Goal: Use online tool/utility: Utilize a website feature to perform a specific function

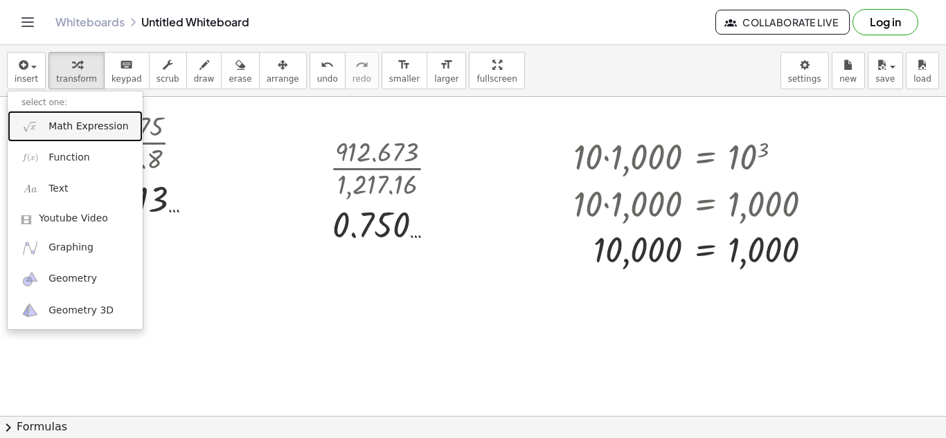
click at [125, 129] on link "Math Expression" at bounding box center [75, 126] width 135 height 31
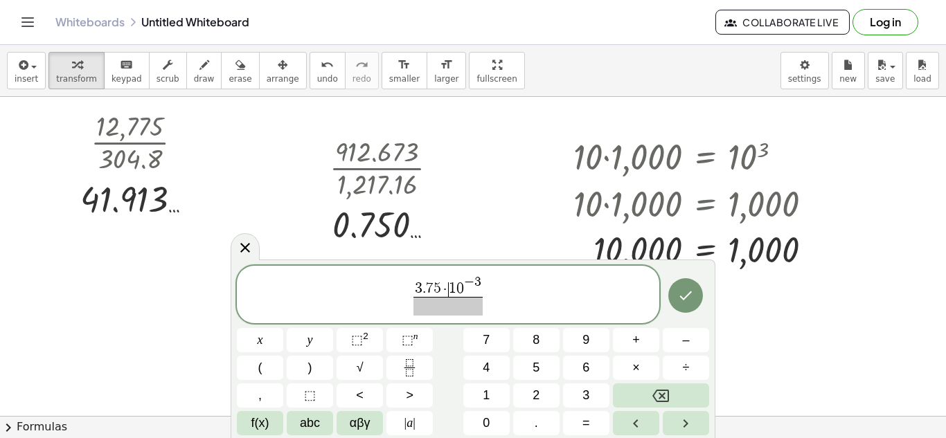
drag, startPoint x: 447, startPoint y: 285, endPoint x: 118, endPoint y: 355, distance: 336.4
click at [440, 306] on span at bounding box center [447, 306] width 35 height 19
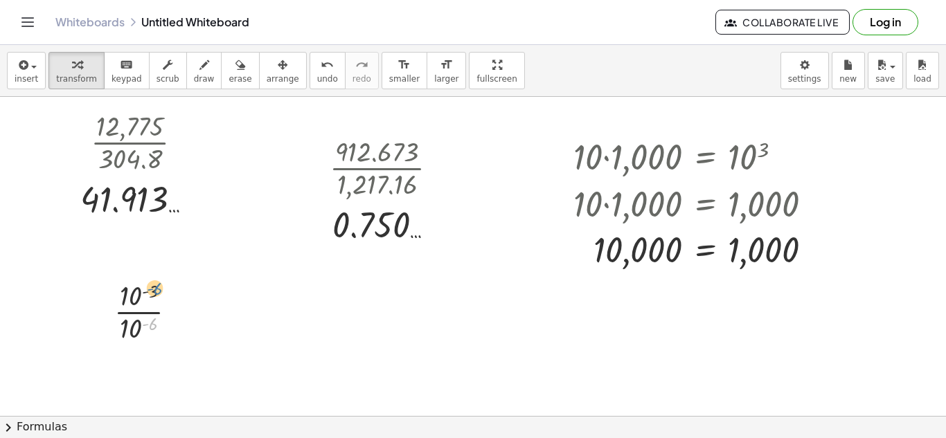
drag, startPoint x: 150, startPoint y: 327, endPoint x: 156, endPoint y: 290, distance: 37.1
click at [156, 290] on div at bounding box center [150, 310] width 87 height 69
click at [145, 310] on div at bounding box center [150, 310] width 87 height 69
click at [178, 370] on div at bounding box center [173, 369] width 15 height 15
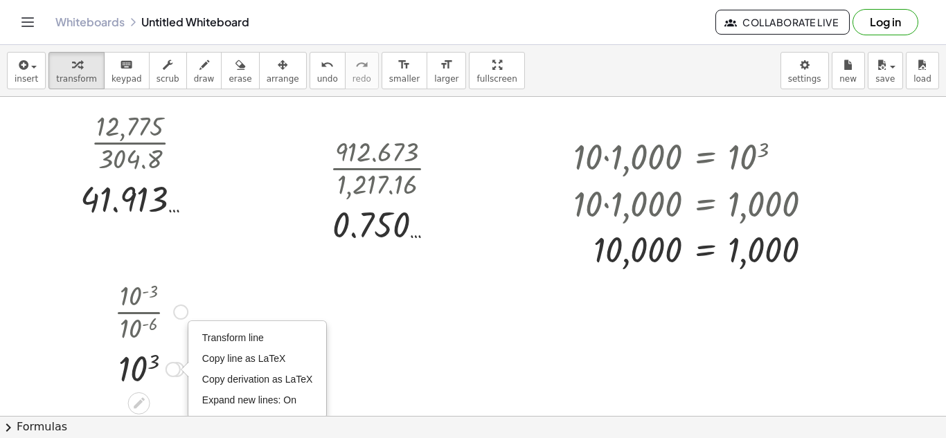
click at [175, 310] on div at bounding box center [180, 312] width 15 height 15
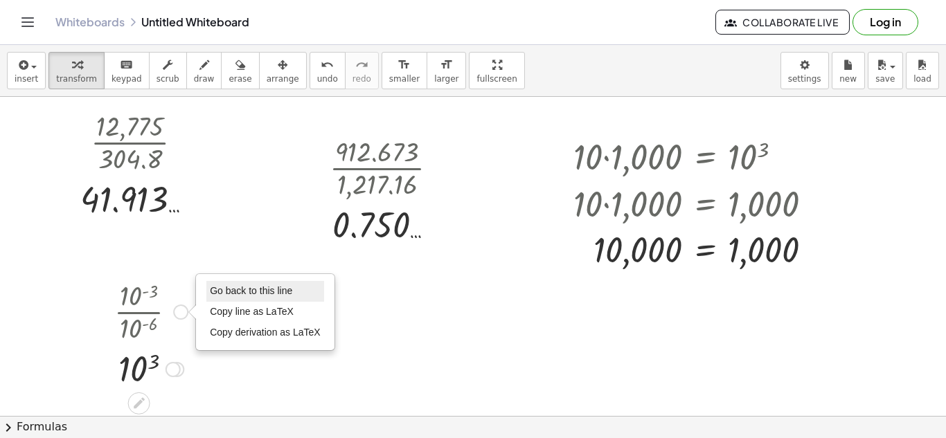
click at [220, 291] on span "Go back to this line" at bounding box center [251, 290] width 82 height 11
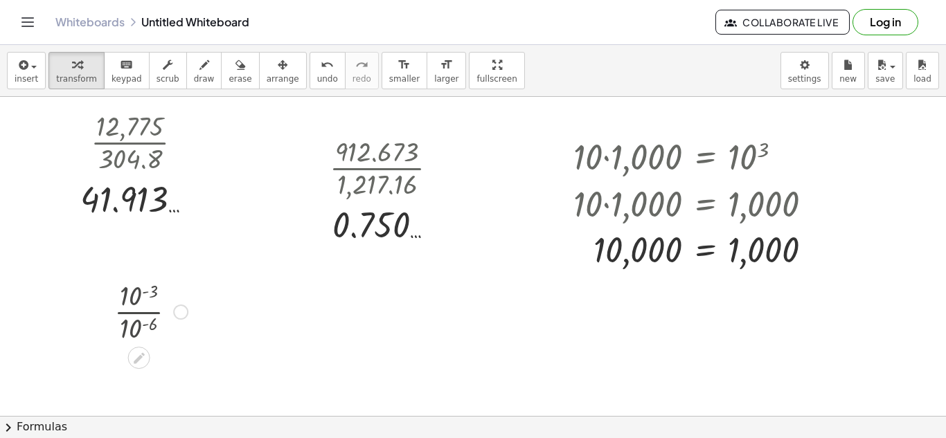
click at [188, 305] on div at bounding box center [150, 310] width 87 height 69
click at [138, 312] on div "· 10 ( - 3 ) · 10 ( - 6 ) 0.001 Go back to this line Copy line as LaTeX Copy de…" at bounding box center [138, 312] width 0 height 0
click at [193, 310] on div "Go back to this line Copy line as LaTeX Copy derivation as LaTeX" at bounding box center [188, 312] width 15 height 15
click at [184, 323] on div at bounding box center [150, 310] width 103 height 69
click at [184, 321] on div at bounding box center [151, 310] width 116 height 69
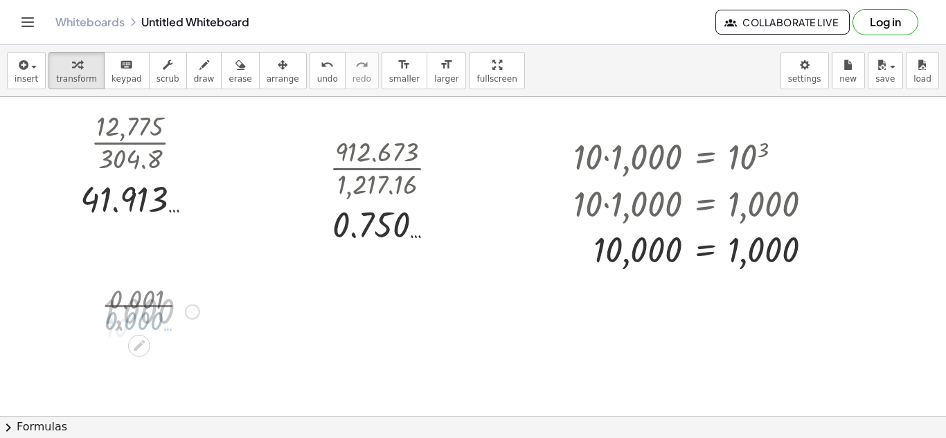
click at [184, 318] on div at bounding box center [151, 311] width 110 height 46
click at [186, 315] on div at bounding box center [151, 310] width 116 height 69
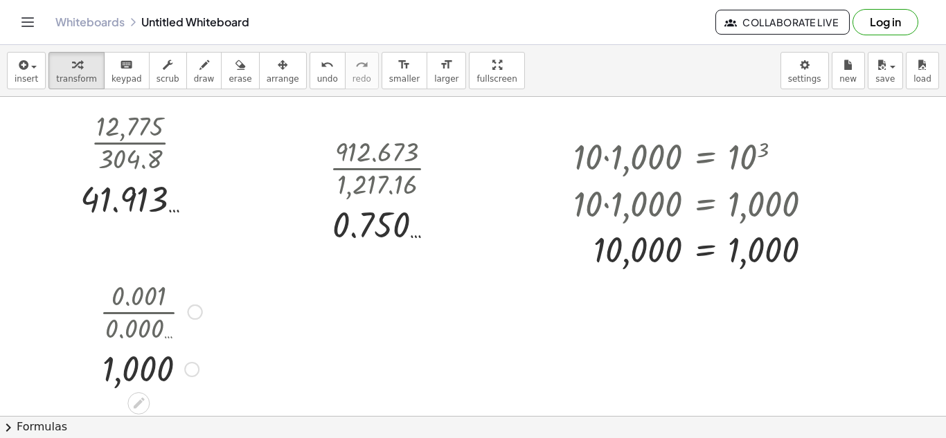
click at [195, 311] on div at bounding box center [195, 312] width 15 height 15
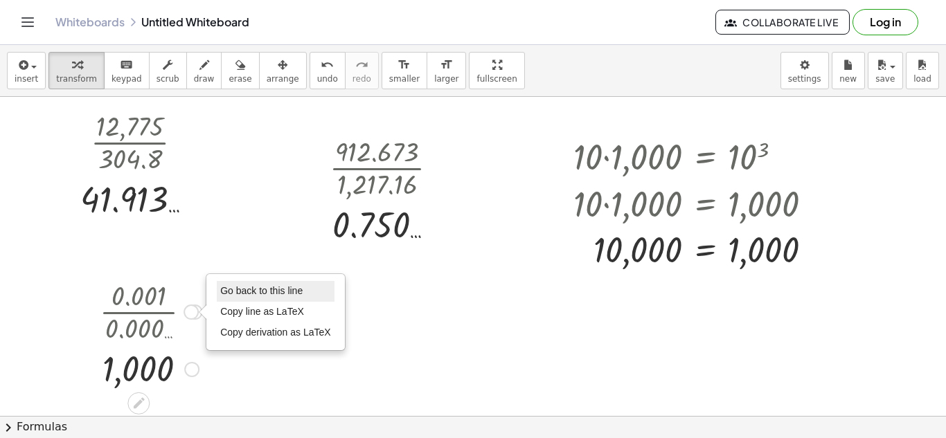
click at [226, 283] on li "Go back to this line" at bounding box center [276, 291] width 118 height 21
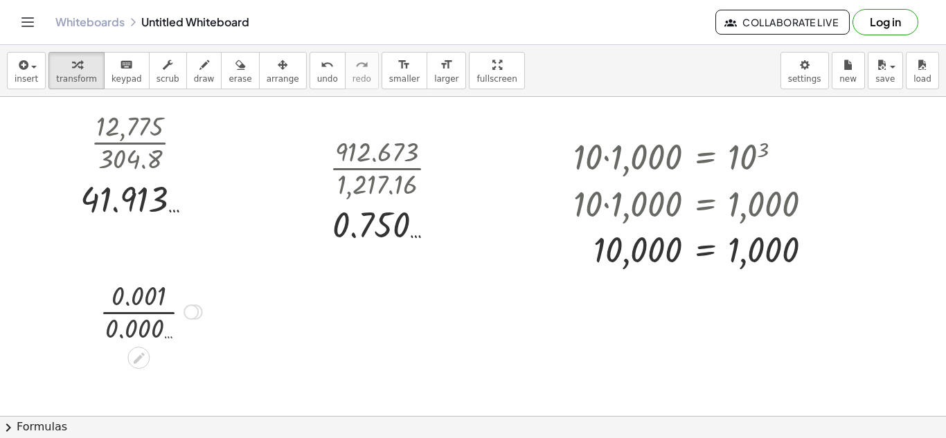
click at [191, 310] on div "Go back to this line Copy line as LaTeX Copy derivation as LaTeX" at bounding box center [191, 312] width 15 height 15
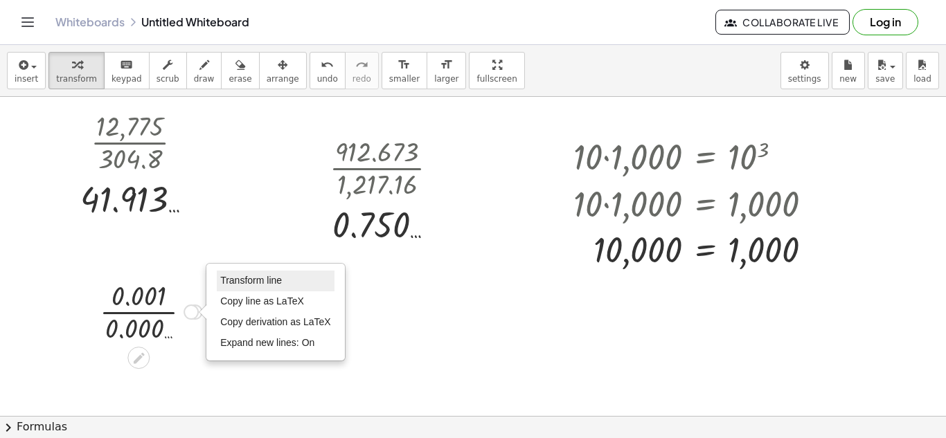
click at [224, 283] on span "Transform line" at bounding box center [251, 280] width 62 height 11
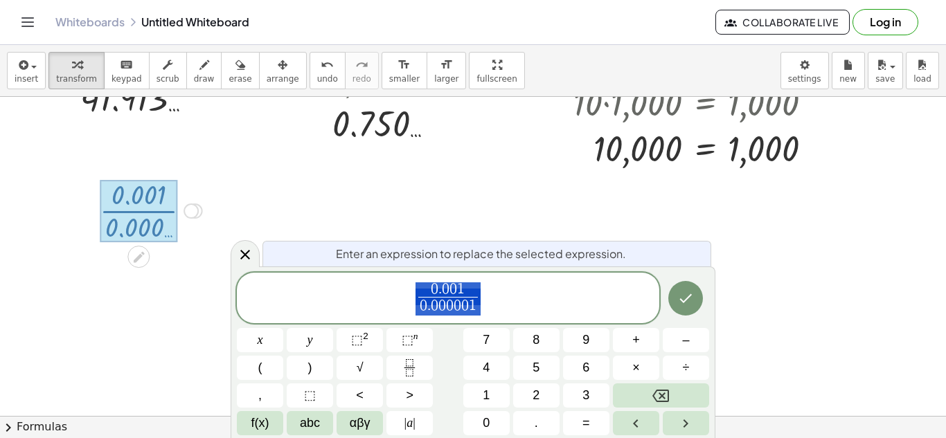
scroll to position [101, 0]
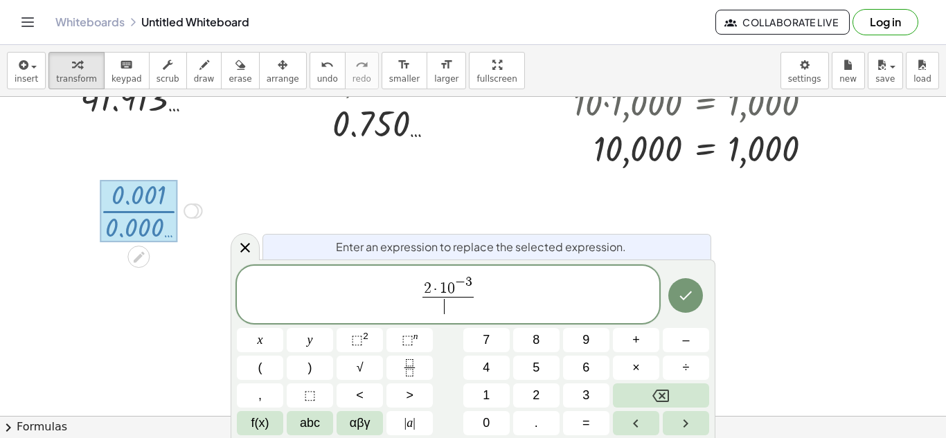
click at [455, 311] on span "​" at bounding box center [447, 306] width 51 height 19
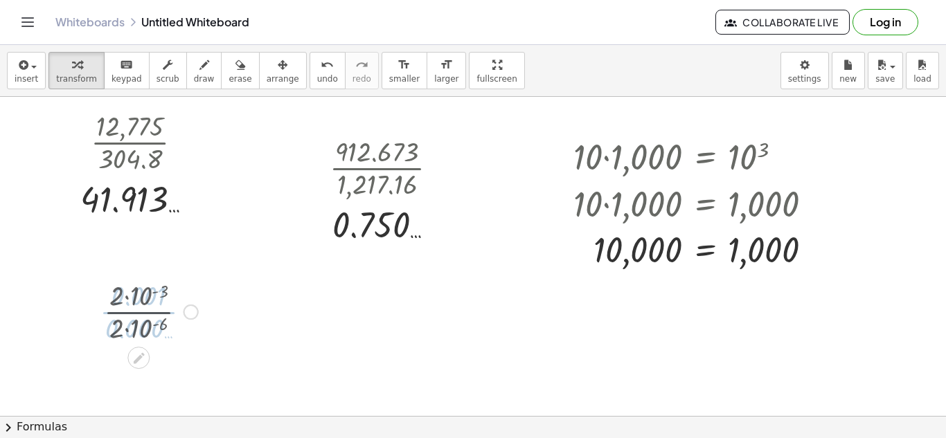
scroll to position [0, 0]
drag, startPoint x: 156, startPoint y: 387, endPoint x: 158, endPoint y: 356, distance: 31.2
click at [134, 368] on div at bounding box center [151, 380] width 116 height 69
click at [114, 382] on div at bounding box center [151, 380] width 124 height 69
click at [193, 316] on div at bounding box center [191, 312] width 15 height 15
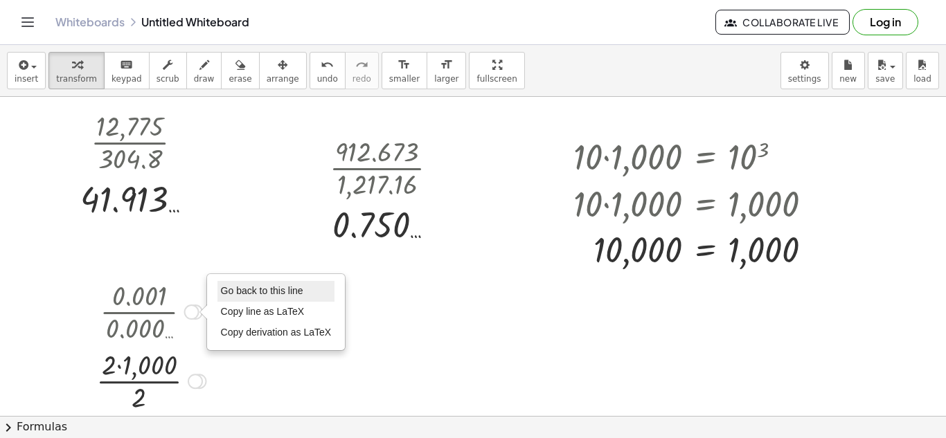
click at [231, 281] on li "Go back to this line" at bounding box center [276, 291] width 118 height 21
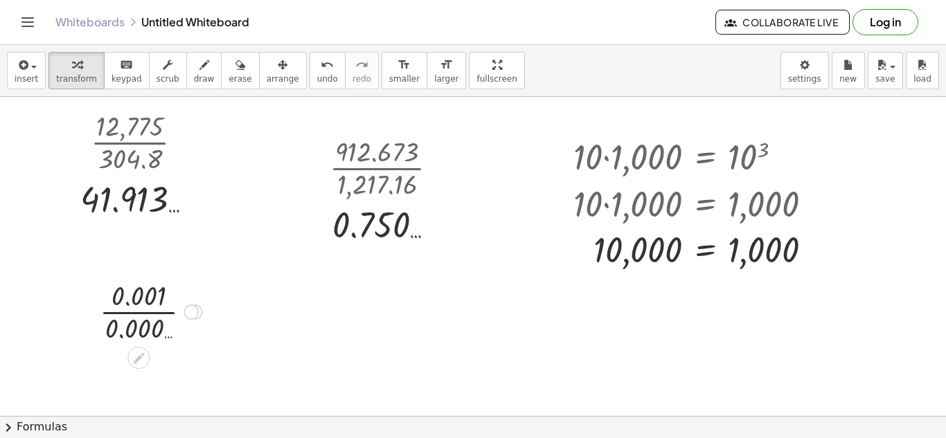
click at [138, 312] on div "· 0.001 · 0.000 … Go back to this line Copy line as LaTeX Copy derivation as La…" at bounding box center [138, 312] width 0 height 0
click at [193, 310] on div "Transform line Copy line as LaTeX Copy derivation as LaTeX Expand new lines: On" at bounding box center [191, 312] width 15 height 15
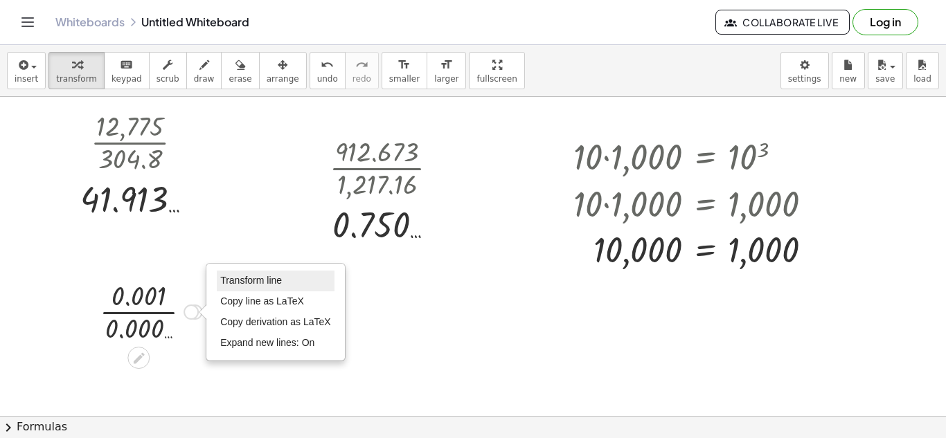
click at [248, 282] on span "Transform line" at bounding box center [251, 280] width 62 height 11
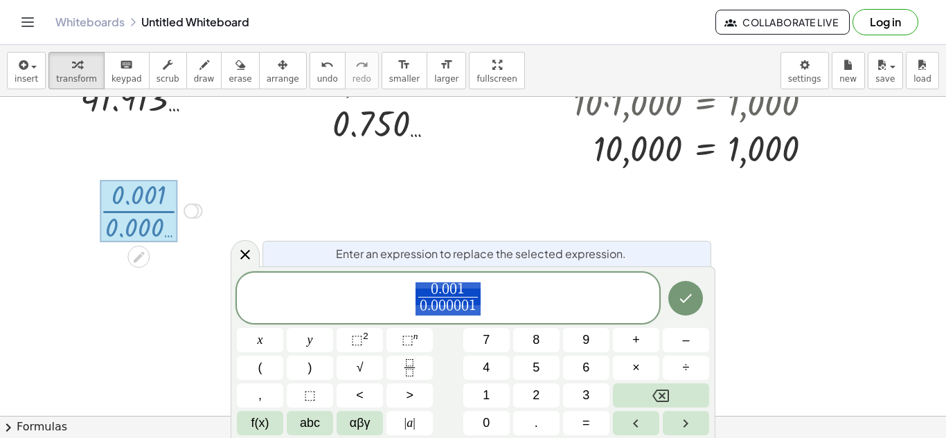
scroll to position [101, 0]
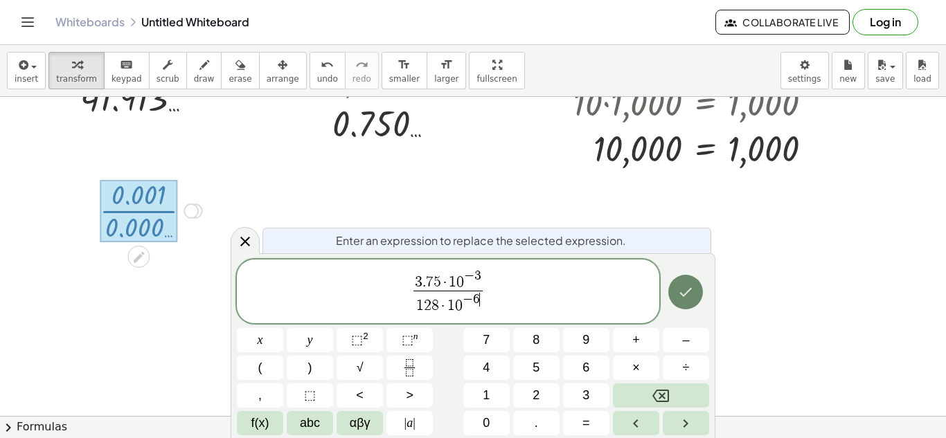
click at [689, 293] on icon "Done" at bounding box center [685, 292] width 17 height 17
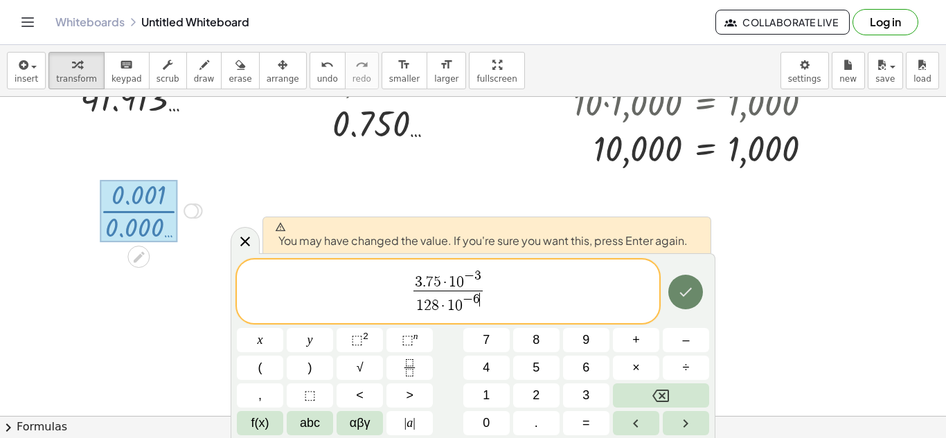
click at [681, 290] on icon "Done" at bounding box center [685, 292] width 17 height 17
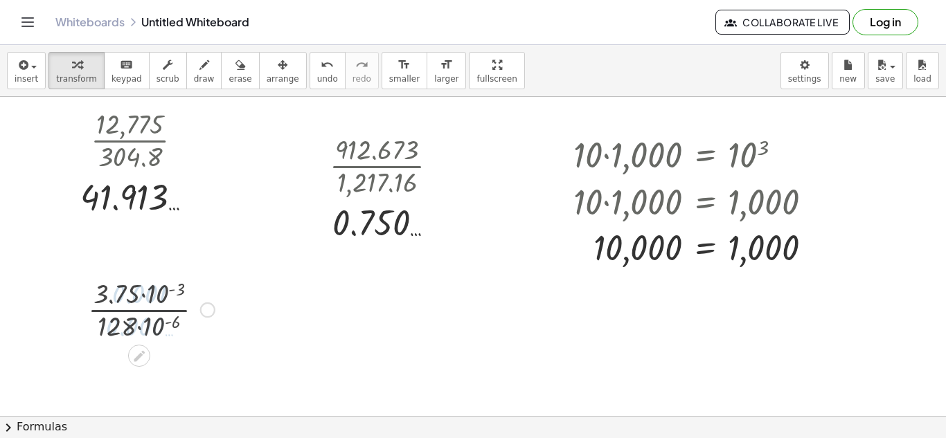
scroll to position [0, 0]
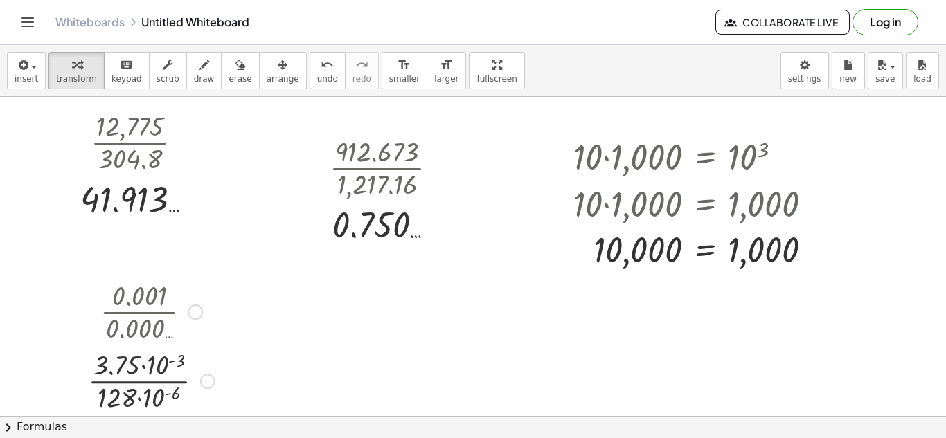
click at [141, 395] on div at bounding box center [151, 380] width 141 height 69
click at [173, 394] on div at bounding box center [151, 380] width 141 height 69
click at [178, 371] on div at bounding box center [151, 380] width 161 height 69
click at [131, 365] on div at bounding box center [151, 380] width 161 height 69
click at [138, 367] on div at bounding box center [151, 380] width 161 height 69
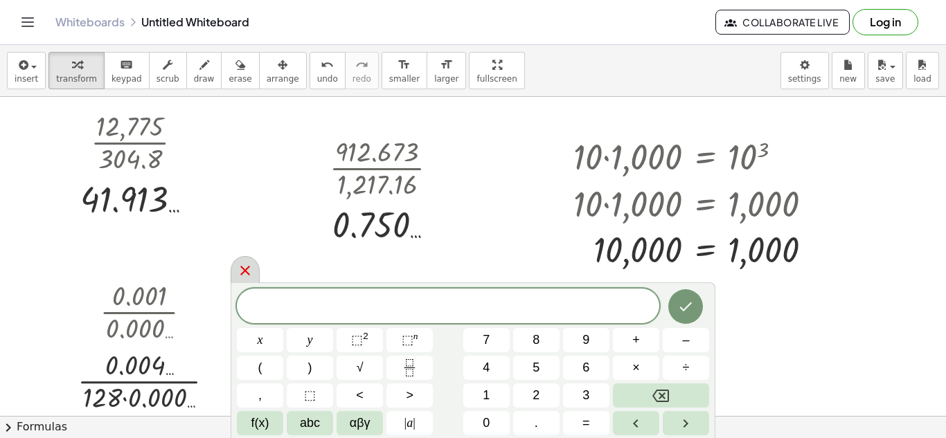
click at [242, 279] on div at bounding box center [245, 269] width 29 height 27
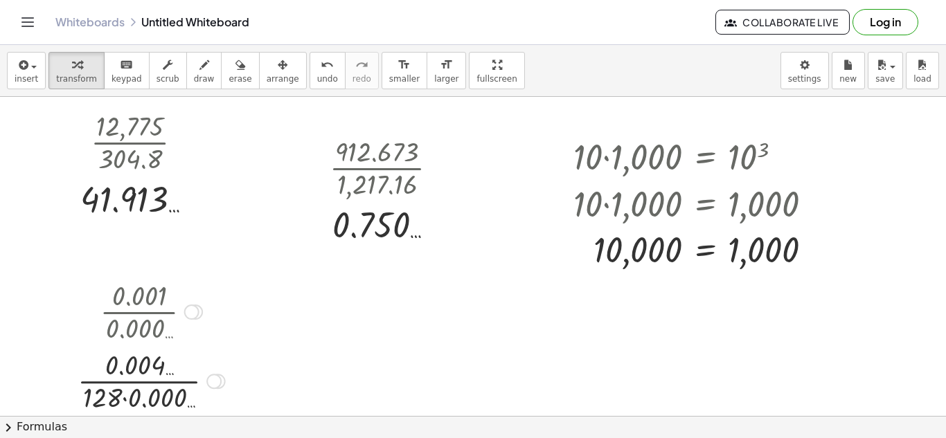
click at [127, 397] on div at bounding box center [151, 380] width 161 height 69
click at [141, 390] on div at bounding box center [151, 380] width 118 height 69
drag, startPoint x: 175, startPoint y: 393, endPoint x: 178, endPoint y: 356, distance: 37.5
click at [178, 356] on div at bounding box center [151, 380] width 141 height 69
drag, startPoint x: 153, startPoint y: 394, endPoint x: 166, endPoint y: 366, distance: 31.3
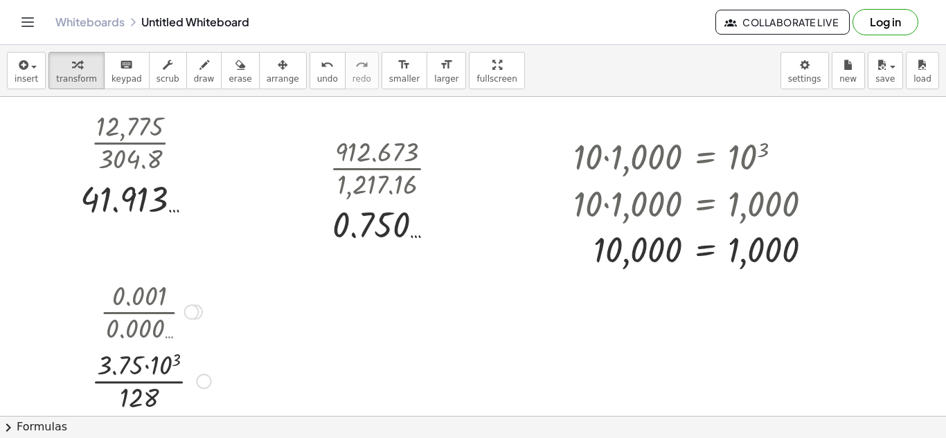
click at [143, 365] on div at bounding box center [150, 380] width 133 height 69
click at [149, 367] on div at bounding box center [150, 380] width 133 height 69
click at [175, 363] on div at bounding box center [150, 380] width 133 height 69
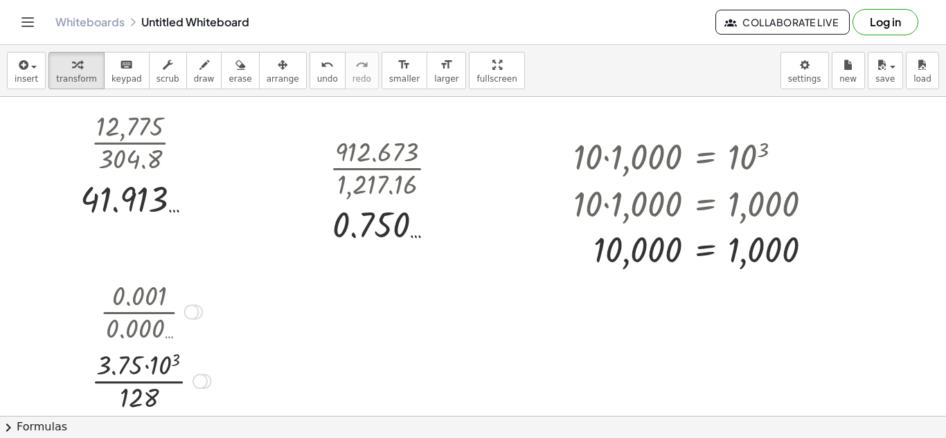
click at [152, 368] on div at bounding box center [150, 380] width 133 height 69
click at [160, 382] on div at bounding box center [151, 380] width 116 height 69
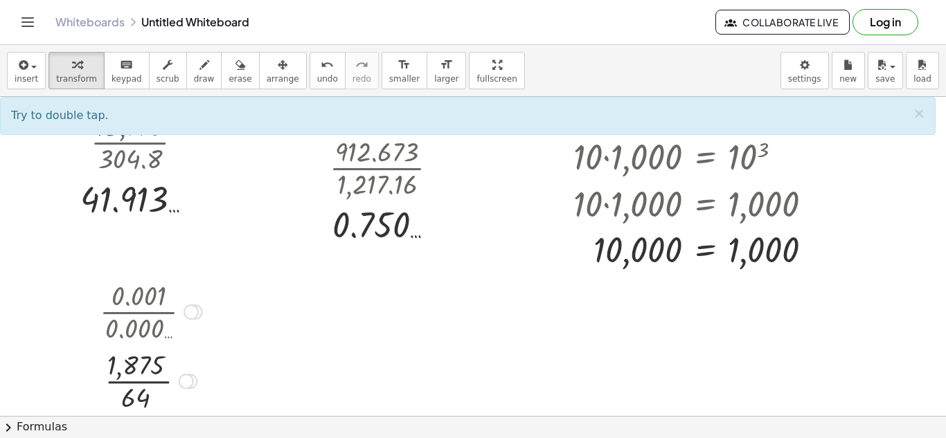
click at [160, 382] on div at bounding box center [151, 380] width 116 height 69
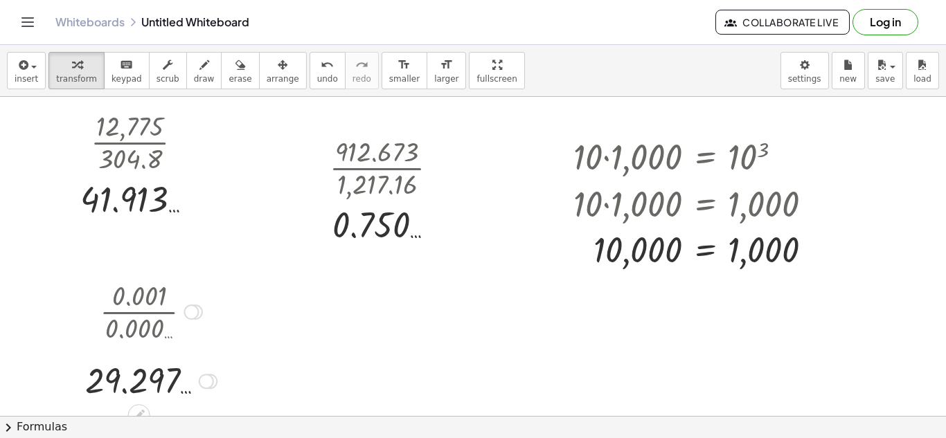
click at [185, 307] on div at bounding box center [150, 310] width 145 height 69
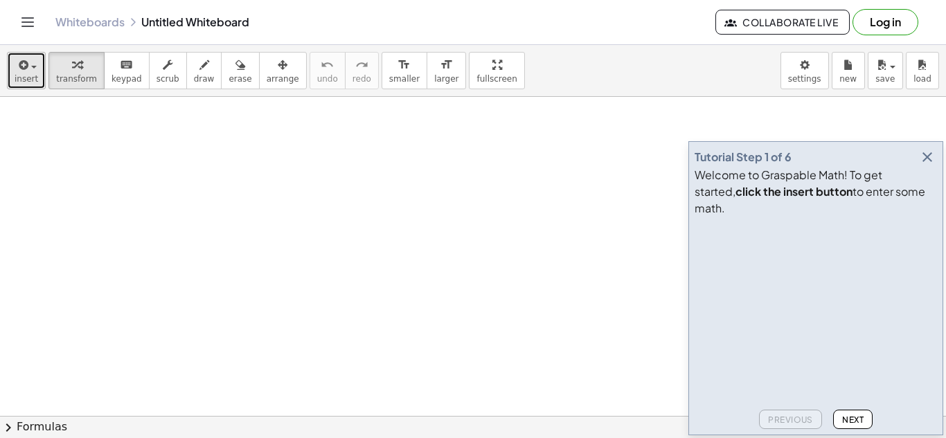
click at [33, 86] on button "insert" at bounding box center [26, 70] width 39 height 37
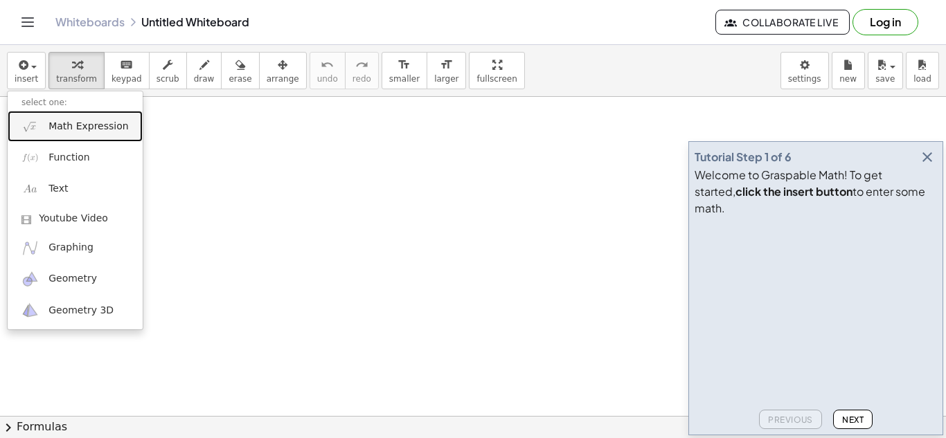
click at [82, 116] on link "Math Expression" at bounding box center [75, 126] width 135 height 31
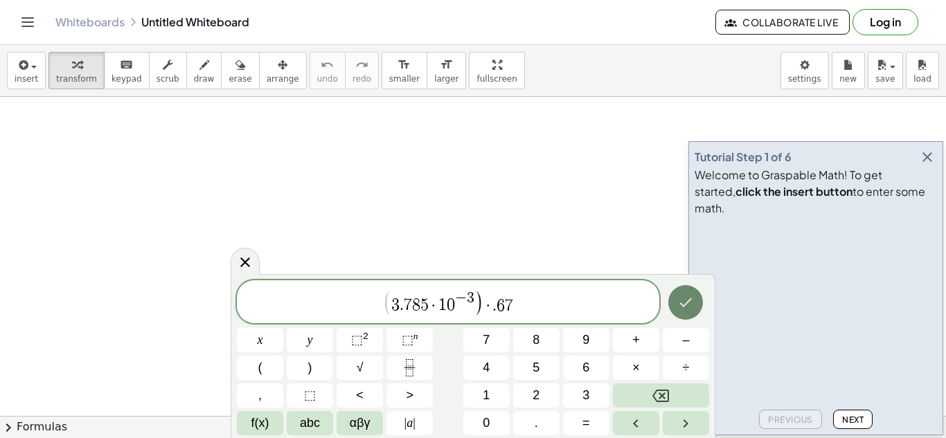
click at [695, 302] on button "Done" at bounding box center [685, 302] width 35 height 35
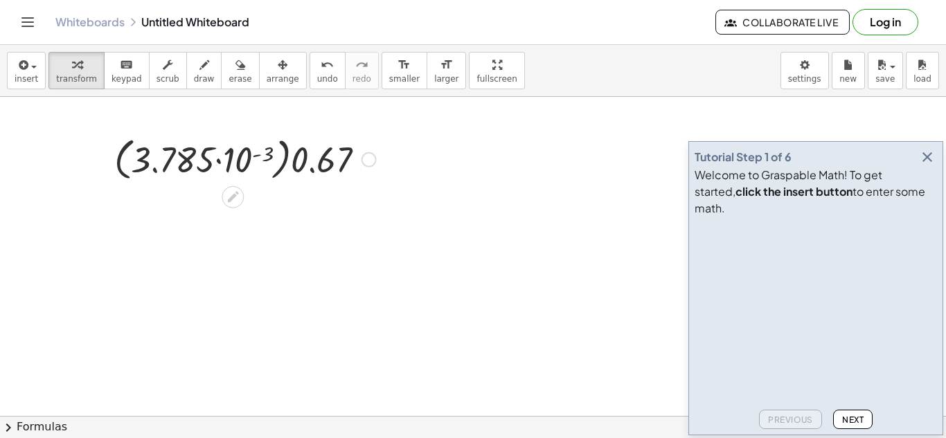
click at [253, 152] on div at bounding box center [245, 158] width 276 height 53
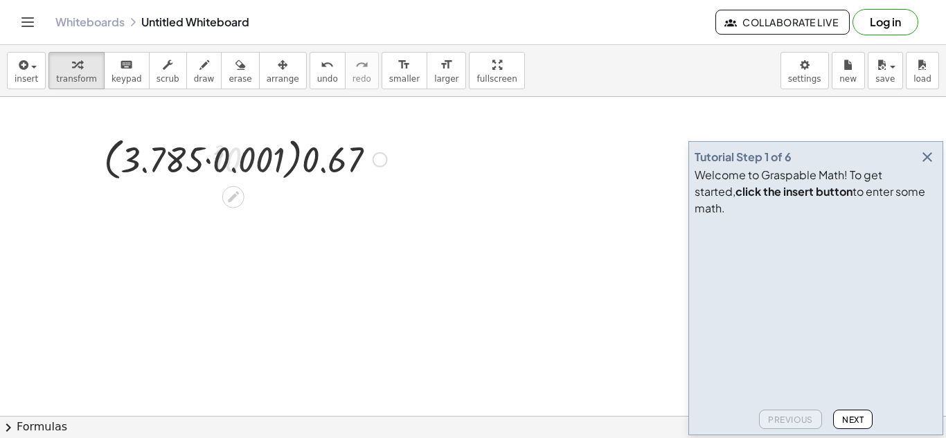
click at [206, 161] on div at bounding box center [245, 158] width 297 height 53
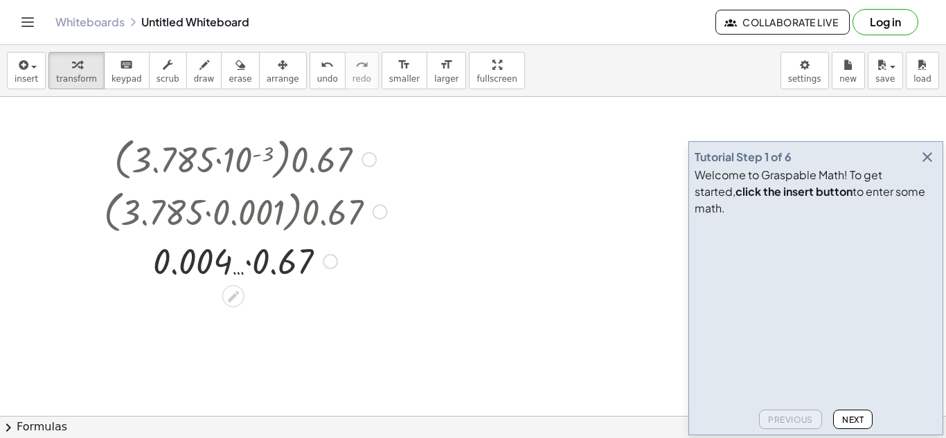
click at [243, 269] on div at bounding box center [245, 260] width 297 height 47
click at [244, 266] on div at bounding box center [245, 260] width 297 height 47
click at [287, 254] on div at bounding box center [245, 261] width 297 height 46
click at [295, 267] on div at bounding box center [292, 261] width 15 height 15
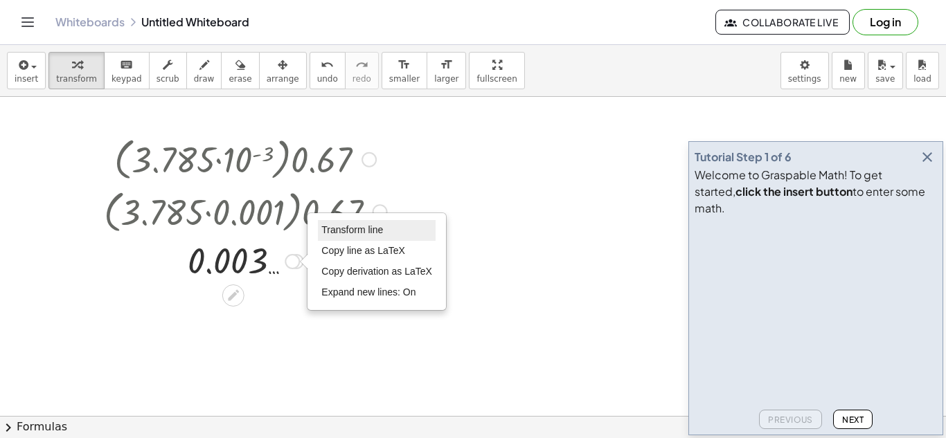
click at [361, 226] on span "Transform line" at bounding box center [352, 229] width 62 height 11
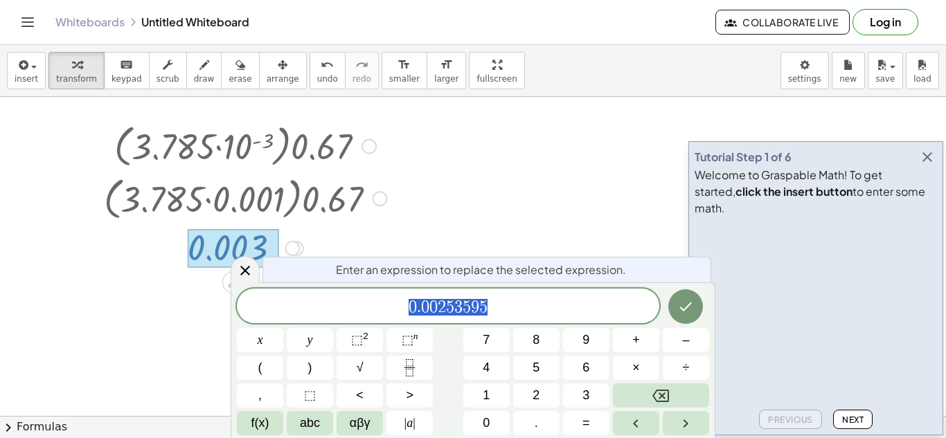
scroll to position [25, 0]
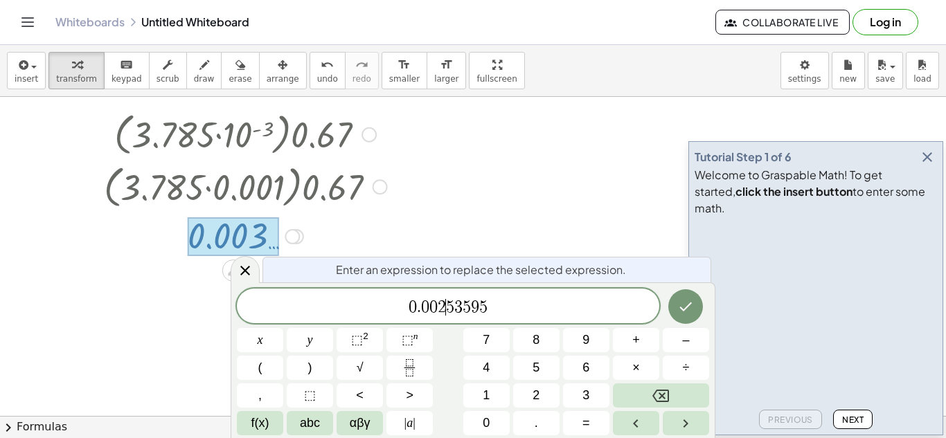
click at [350, 314] on span "0 . 0 0 2 ​ 5 3 5 9 5" at bounding box center [448, 307] width 422 height 19
click at [244, 270] on icon at bounding box center [245, 271] width 10 height 10
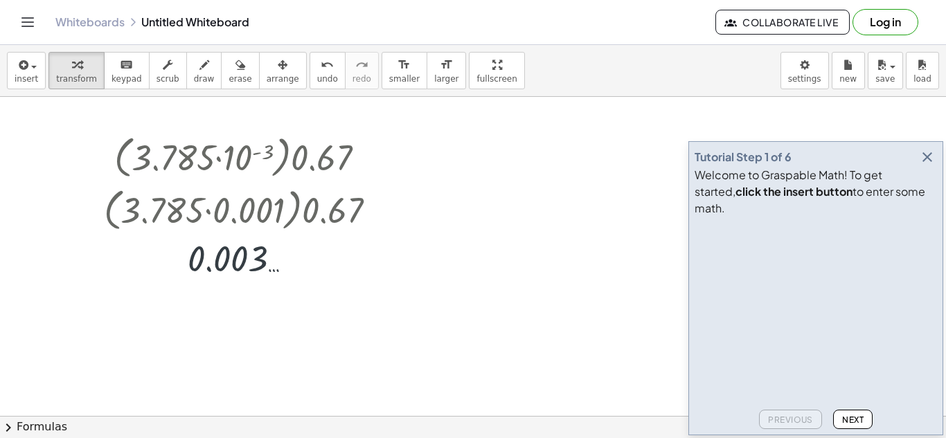
scroll to position [0, 0]
click at [376, 157] on div at bounding box center [368, 159] width 15 height 15
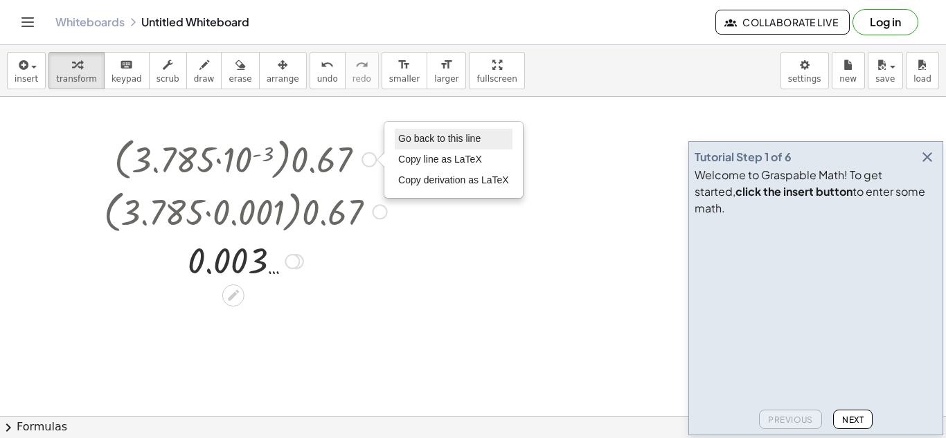
click at [408, 143] on span "Go back to this line" at bounding box center [439, 138] width 82 height 11
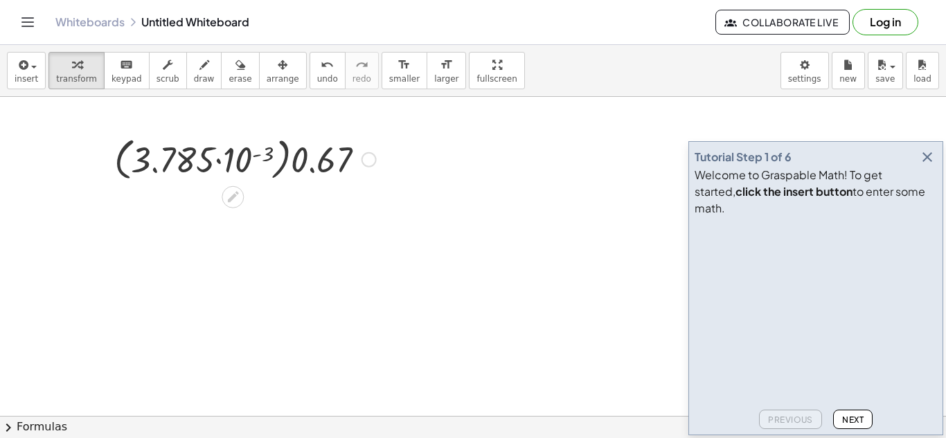
click at [375, 159] on div "Go back to this line Copy line as LaTeX Copy derivation as LaTeX" at bounding box center [368, 159] width 15 height 15
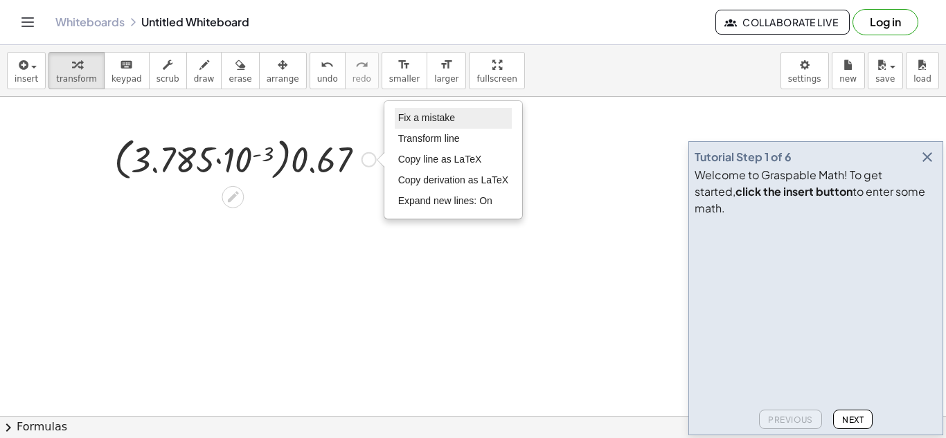
click at [422, 114] on span "Fix a mistake" at bounding box center [426, 117] width 57 height 11
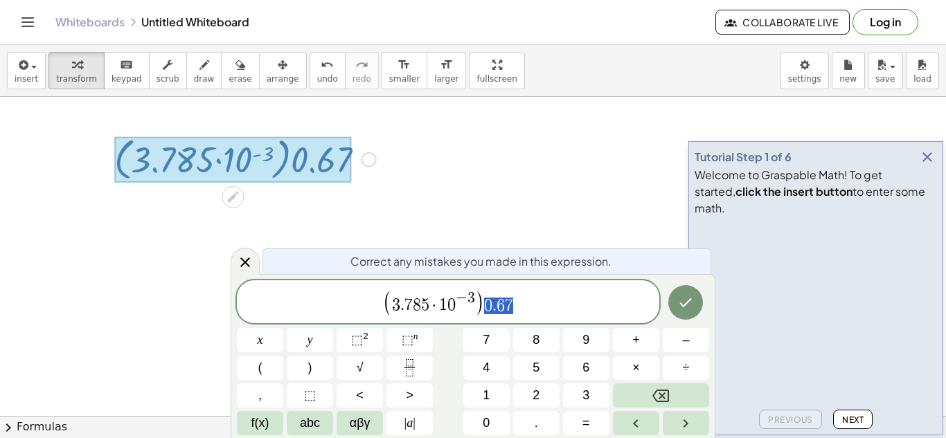
drag, startPoint x: 522, startPoint y: 307, endPoint x: 481, endPoint y: 305, distance: 40.9
click at [481, 305] on span "( 3 . 7 8 5 · 1 0 − 3 ) 0 . 6 7" at bounding box center [448, 303] width 422 height 28
drag, startPoint x: 534, startPoint y: 299, endPoint x: 470, endPoint y: 301, distance: 63.7
click at [470, 301] on span "( 3 . 7 8 5 · 1 0 − 3 0 . 6 7 )" at bounding box center [448, 303] width 422 height 28
click at [475, 308] on span "0" at bounding box center [479, 306] width 8 height 17
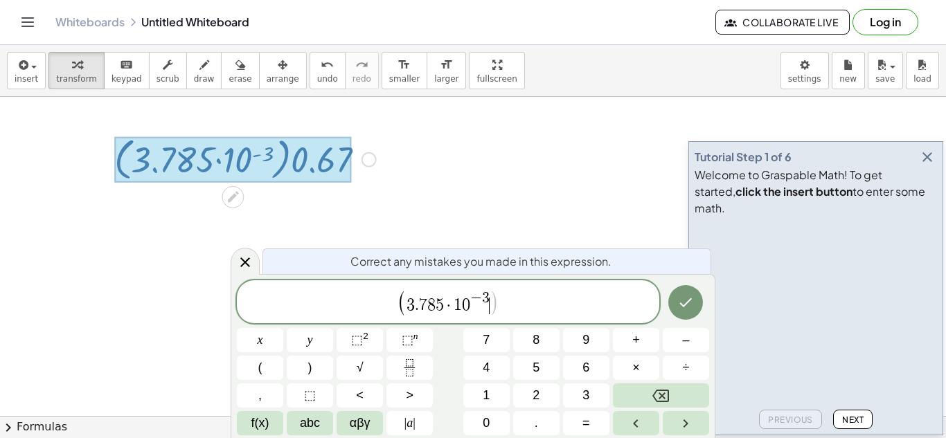
click at [405, 298] on span "( 3 . 7 8 5 · 1 0 − 3 ​ )" at bounding box center [447, 303] width 100 height 26
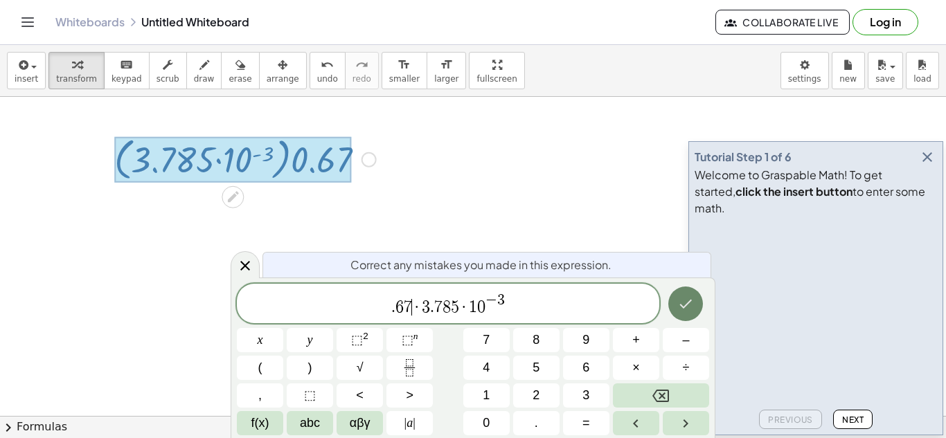
click at [670, 312] on button "Done" at bounding box center [685, 304] width 35 height 35
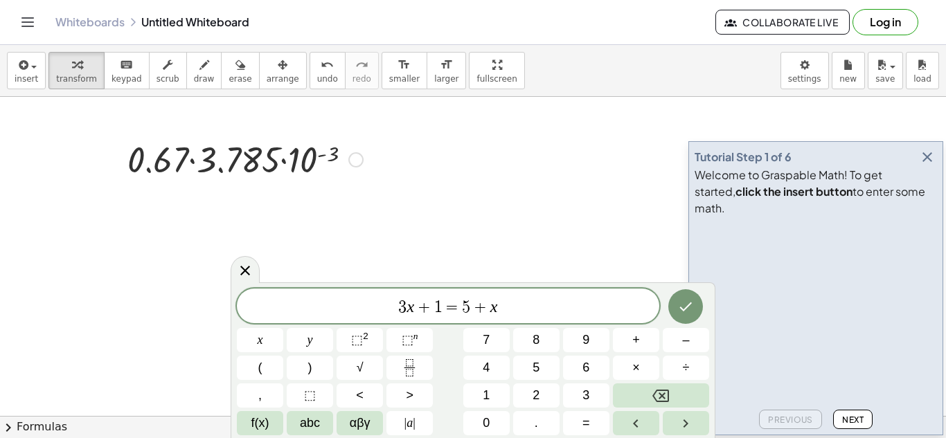
click at [140, 170] on div at bounding box center [244, 158] width 249 height 47
click at [239, 275] on icon at bounding box center [245, 270] width 17 height 17
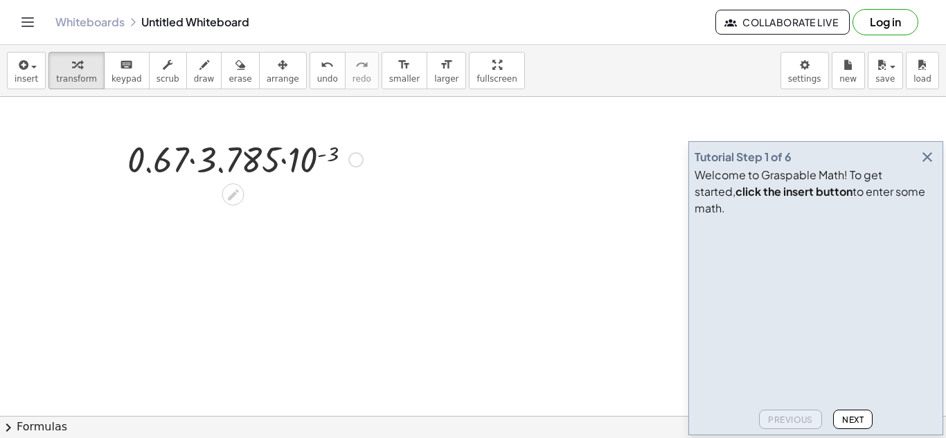
click at [202, 161] on div at bounding box center [244, 158] width 249 height 47
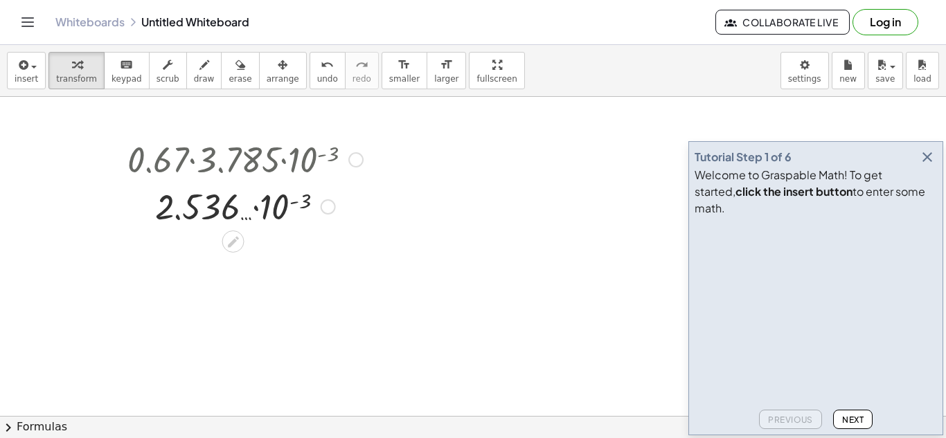
click at [328, 199] on div at bounding box center [244, 205] width 249 height 47
click at [328, 203] on div at bounding box center [244, 205] width 249 height 47
click at [327, 205] on div at bounding box center [328, 206] width 15 height 15
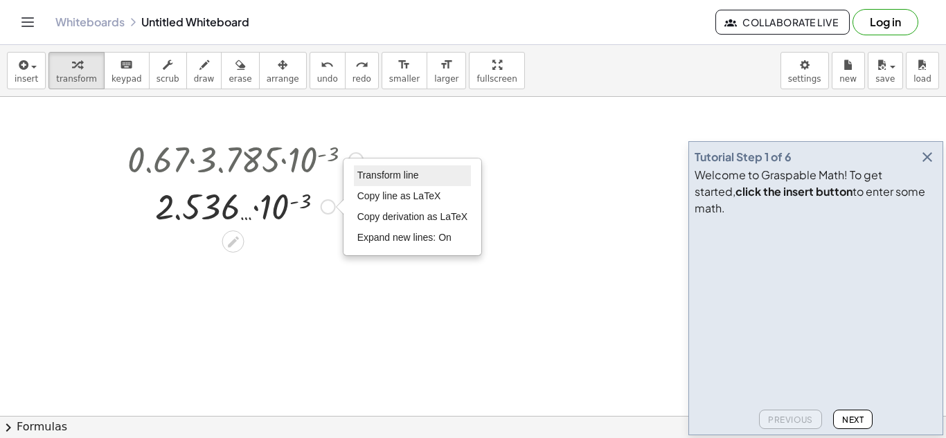
click at [366, 184] on li "Transform line" at bounding box center [413, 176] width 118 height 21
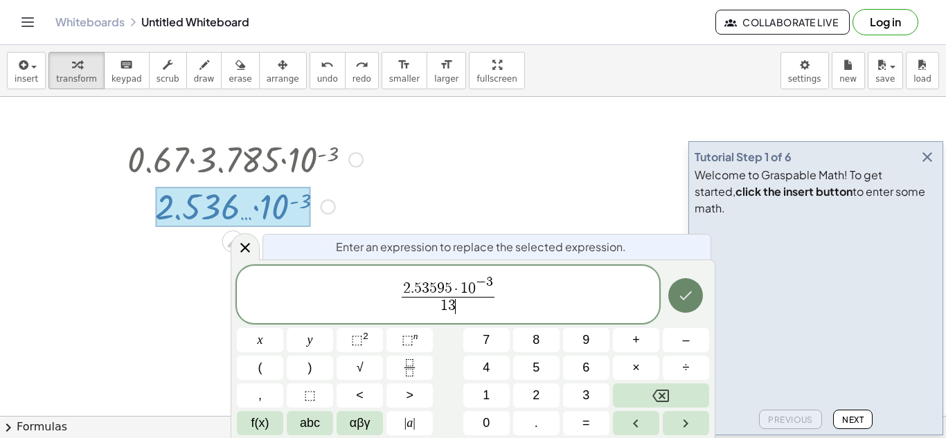
click at [675, 294] on button "Done" at bounding box center [685, 295] width 35 height 35
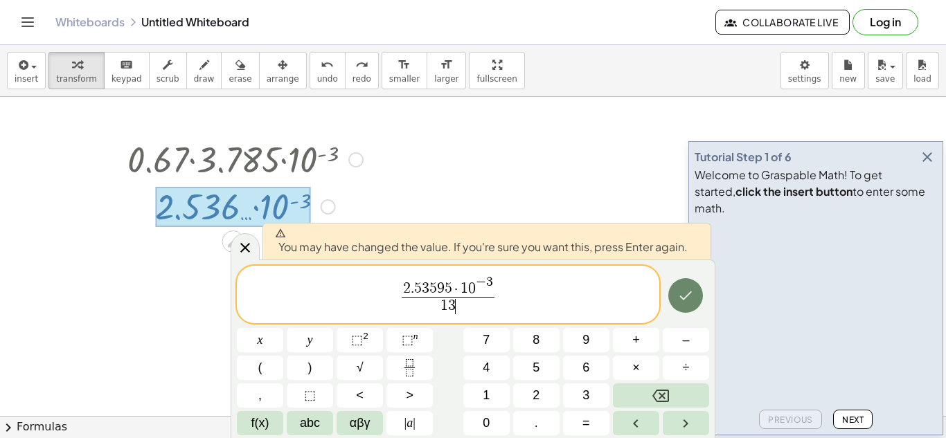
click at [675, 294] on button "Done" at bounding box center [685, 295] width 35 height 35
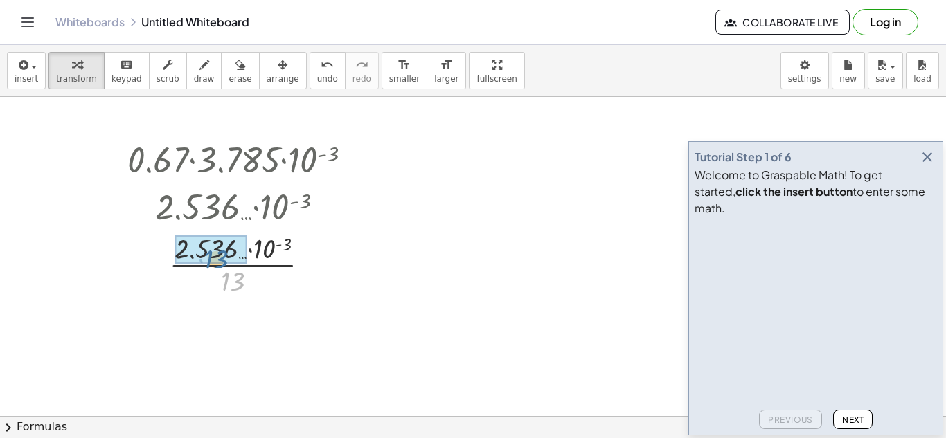
drag, startPoint x: 233, startPoint y: 279, endPoint x: 216, endPoint y: 255, distance: 29.8
click at [216, 255] on div at bounding box center [244, 263] width 233 height 69
drag, startPoint x: 248, startPoint y: 282, endPoint x: 213, endPoint y: 245, distance: 50.5
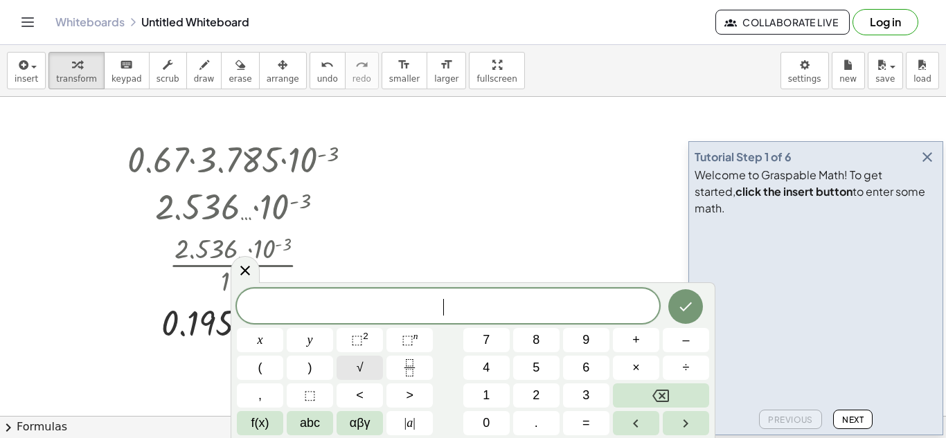
click at [374, 368] on button "√" at bounding box center [360, 368] width 46 height 24
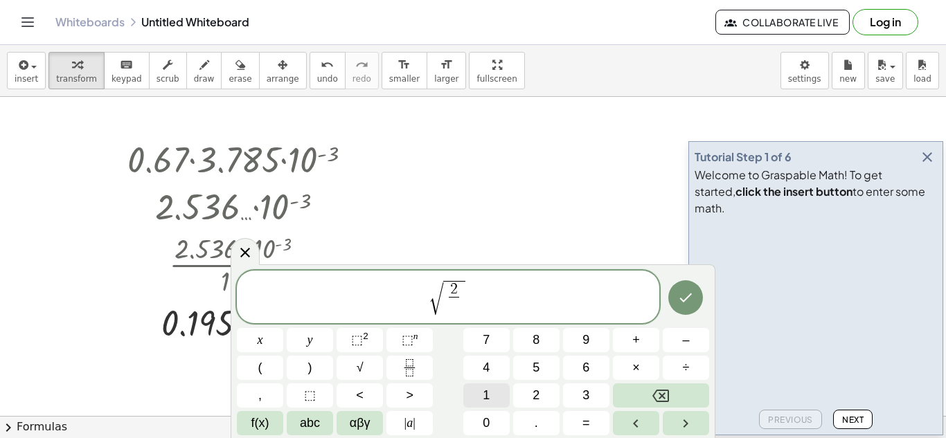
click at [468, 388] on button "1" at bounding box center [486, 396] width 46 height 24
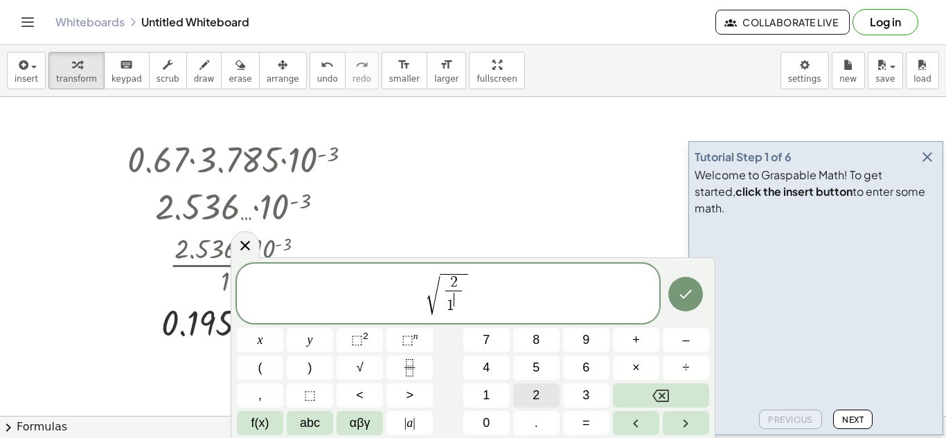
click at [524, 394] on button "2" at bounding box center [536, 396] width 46 height 24
click at [685, 305] on button "Done" at bounding box center [685, 294] width 35 height 35
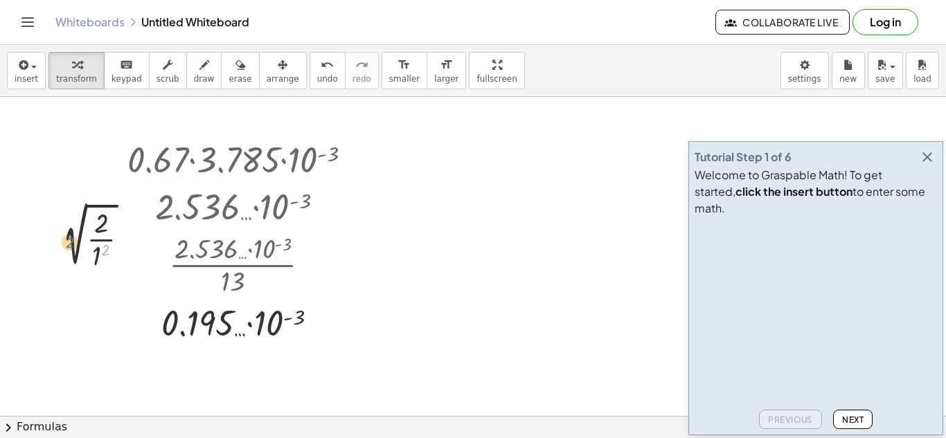
drag, startPoint x: 107, startPoint y: 249, endPoint x: 67, endPoint y: 248, distance: 39.5
click at [67, 248] on div at bounding box center [97, 238] width 99 height 69
click at [128, 240] on div at bounding box center [132, 239] width 15 height 15
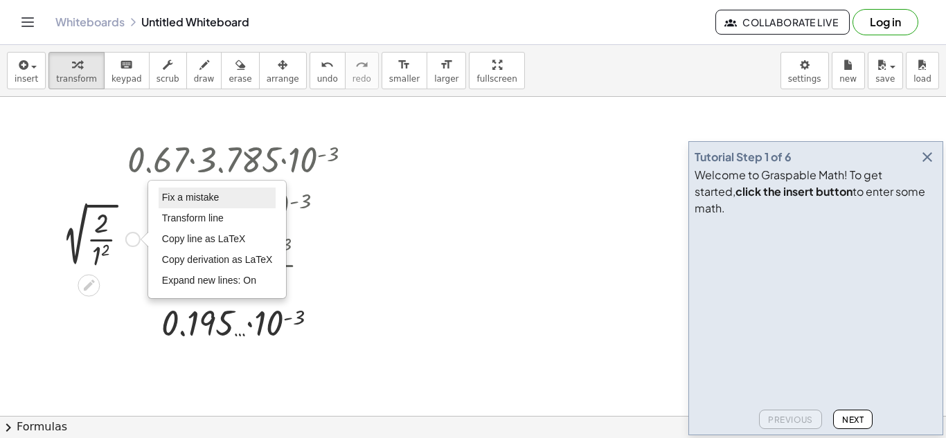
click at [170, 204] on li "Fix a mistake" at bounding box center [218, 198] width 118 height 21
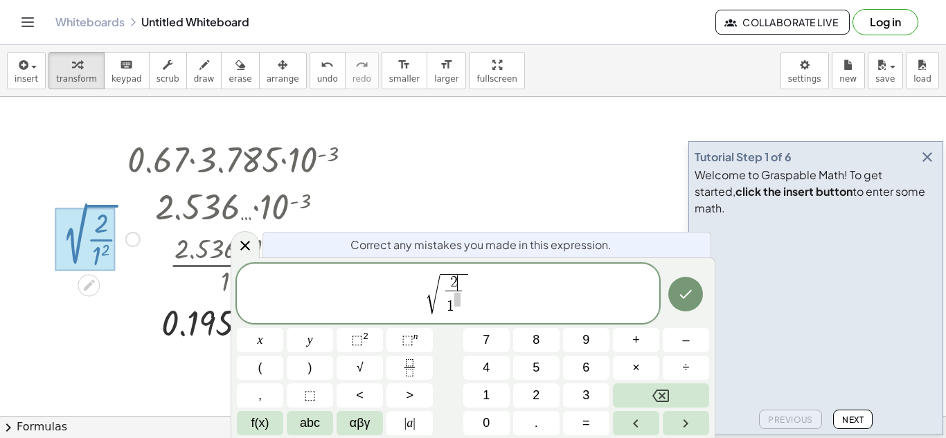
click at [456, 278] on span "2 ​" at bounding box center [453, 283] width 17 height 15
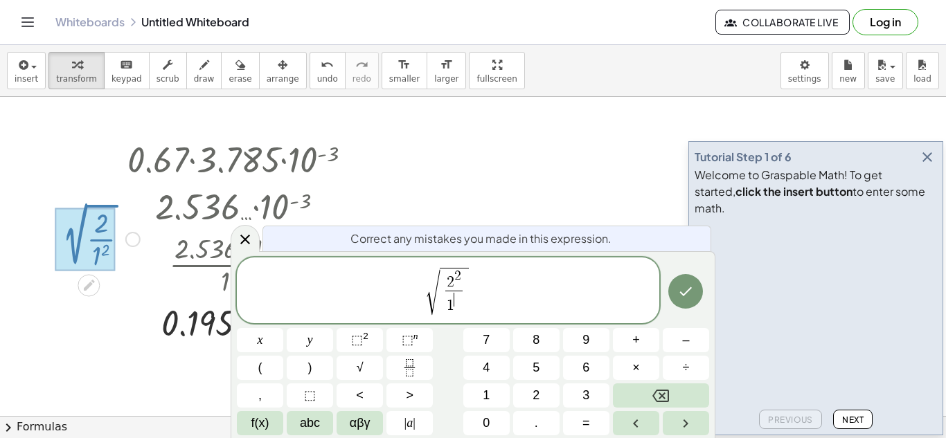
click at [459, 293] on span "​" at bounding box center [457, 299] width 6 height 13
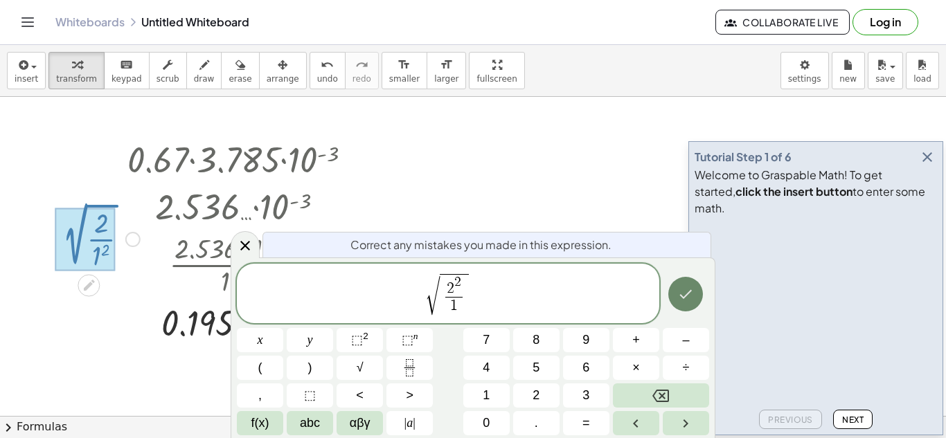
click at [687, 296] on icon "Done" at bounding box center [686, 294] width 12 height 9
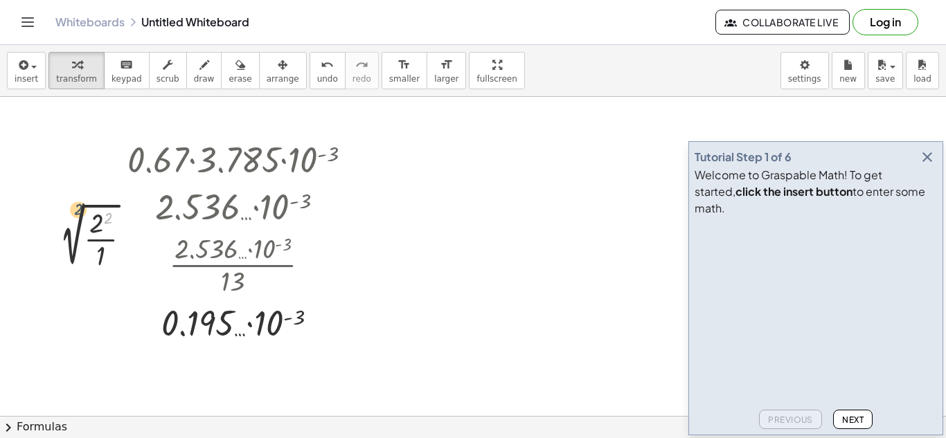
drag, startPoint x: 109, startPoint y: 224, endPoint x: 69, endPoint y: 238, distance: 42.3
click at [69, 238] on div at bounding box center [97, 238] width 104 height 69
click at [66, 251] on div at bounding box center [97, 238] width 104 height 69
drag, startPoint x: 72, startPoint y: 251, endPoint x: 76, endPoint y: 242, distance: 10.5
click at [76, 242] on div at bounding box center [97, 238] width 104 height 69
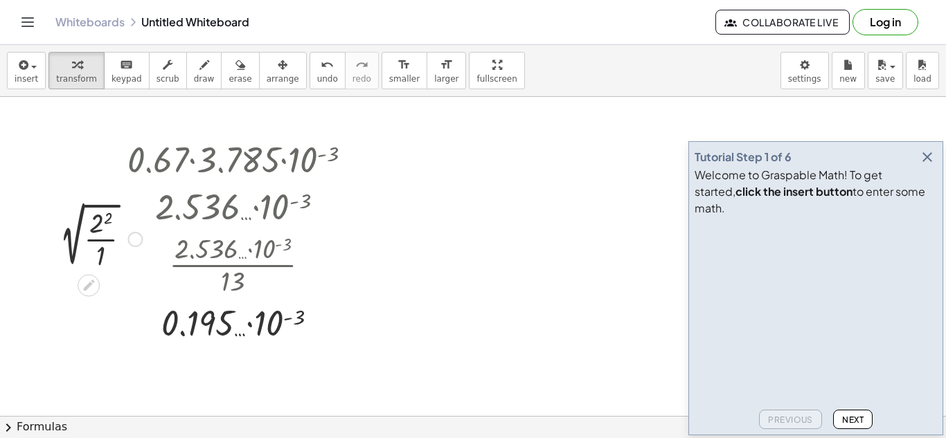
click at [131, 238] on div "Fix a mistake Transform line Copy line as LaTeX Copy derivation as LaTeX Expand…" at bounding box center [134, 239] width 15 height 15
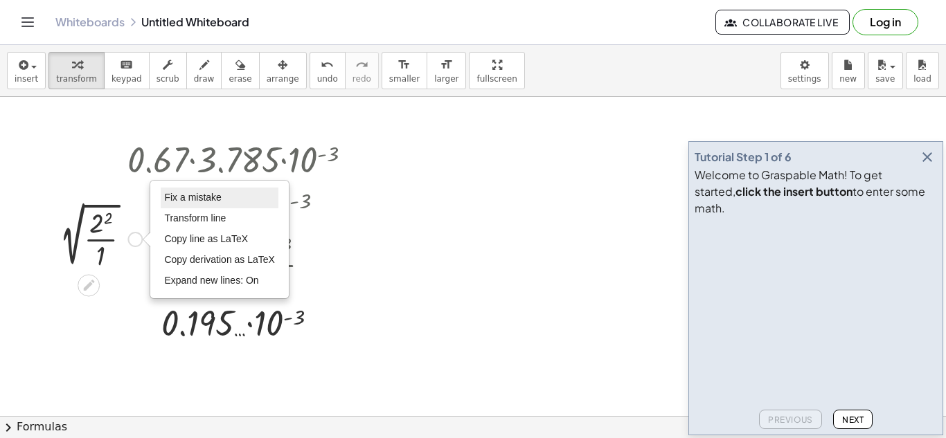
click at [179, 198] on span "Fix a mistake" at bounding box center [192, 197] width 57 height 11
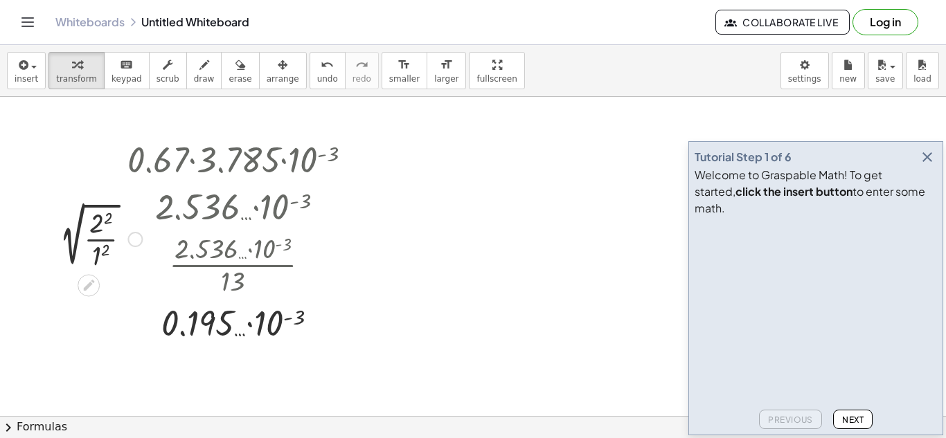
click at [109, 249] on div at bounding box center [97, 238] width 104 height 69
click at [109, 222] on div at bounding box center [97, 238] width 104 height 69
drag, startPoint x: 104, startPoint y: 252, endPoint x: 71, endPoint y: 243, distance: 34.4
click at [71, 243] on div at bounding box center [97, 238] width 104 height 69
drag, startPoint x: 108, startPoint y: 220, endPoint x: 64, endPoint y: 241, distance: 49.2
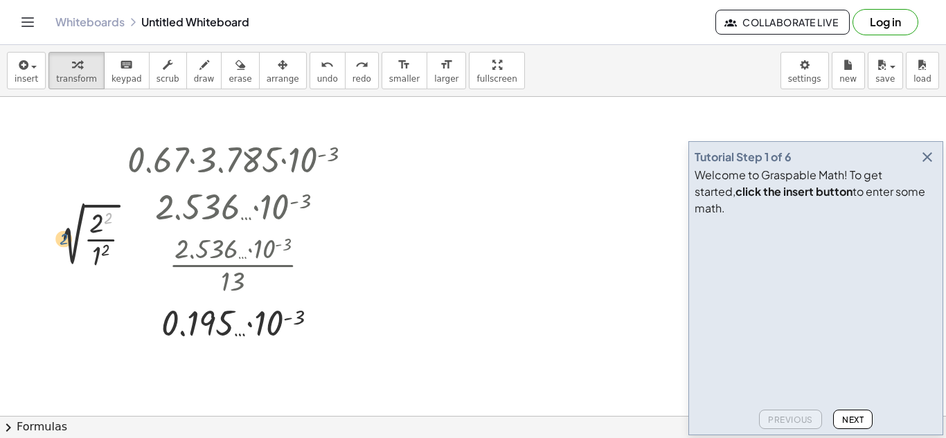
click at [64, 241] on div at bounding box center [97, 238] width 104 height 69
click at [120, 179] on div at bounding box center [117, 240] width 21 height 217
click at [118, 210] on div at bounding box center [130, 217] width 73 height 86
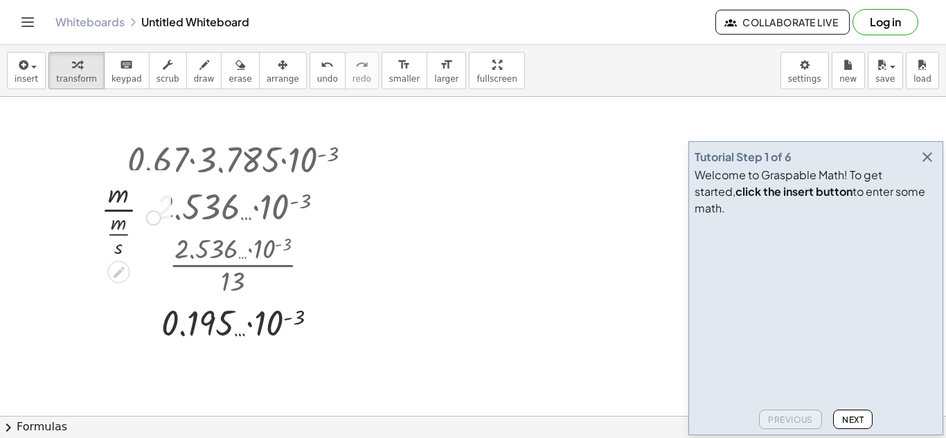
click at [118, 210] on div at bounding box center [130, 217] width 73 height 86
drag, startPoint x: 119, startPoint y: 226, endPoint x: 117, endPoint y: 197, distance: 29.2
click at [122, 213] on div at bounding box center [131, 217] width 66 height 86
drag, startPoint x: 123, startPoint y: 244, endPoint x: 123, endPoint y: 225, distance: 18.7
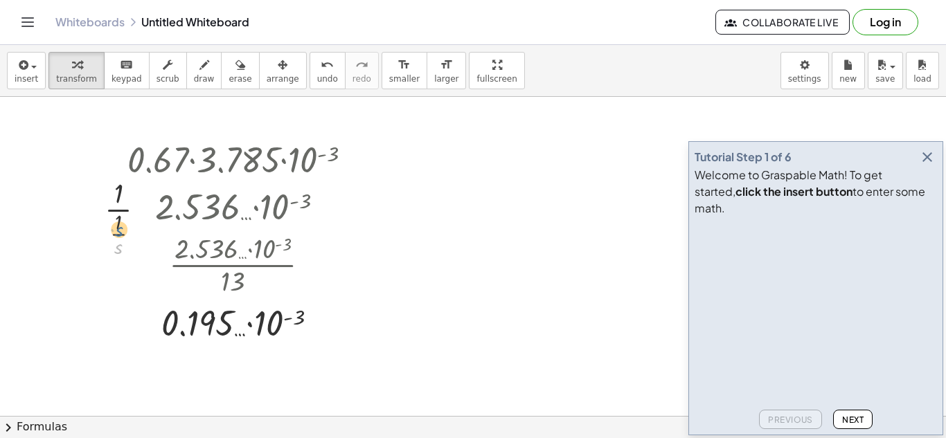
click at [123, 225] on div at bounding box center [131, 217] width 66 height 86
drag, startPoint x: 118, startPoint y: 191, endPoint x: 114, endPoint y: 218, distance: 27.3
drag, startPoint x: 121, startPoint y: 190, endPoint x: 119, endPoint y: 219, distance: 29.2
click at [119, 224] on div at bounding box center [131, 217] width 66 height 86
click at [119, 204] on div at bounding box center [131, 217] width 66 height 86
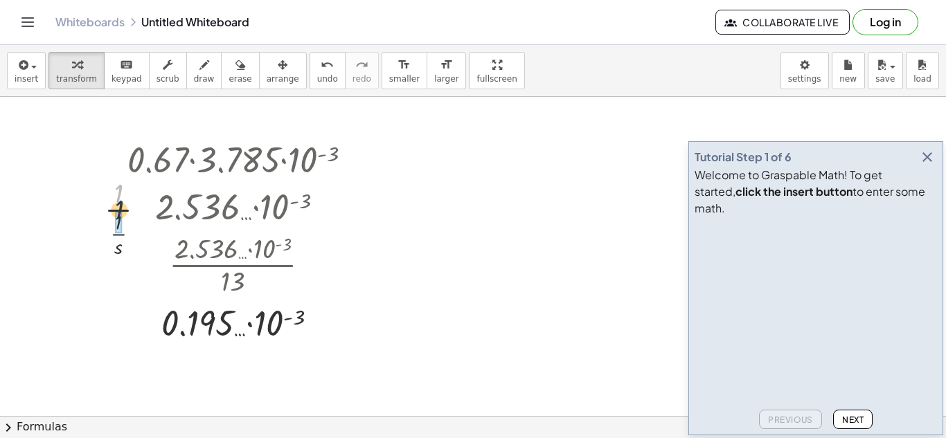
drag, startPoint x: 119, startPoint y: 197, endPoint x: 120, endPoint y: 221, distance: 23.6
drag, startPoint x: 150, startPoint y: 191, endPoint x: 124, endPoint y: 262, distance: 76.0
drag, startPoint x: 145, startPoint y: 193, endPoint x: 123, endPoint y: 238, distance: 49.2
click at [121, 236] on div at bounding box center [117, 224] width 11 height 26
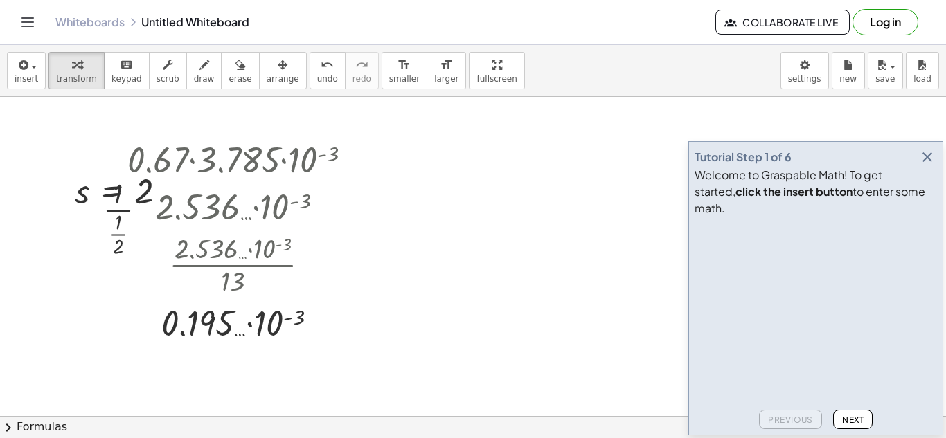
click at [122, 237] on div at bounding box center [130, 217] width 69 height 86
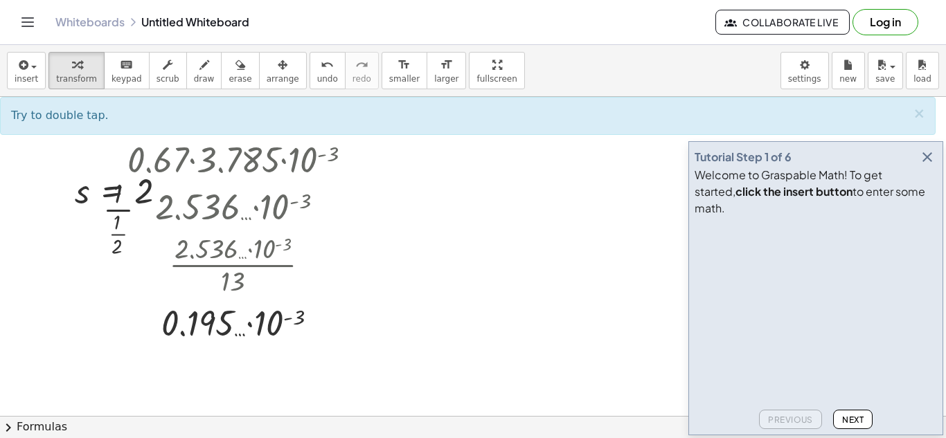
click at [123, 238] on div at bounding box center [130, 217] width 69 height 86
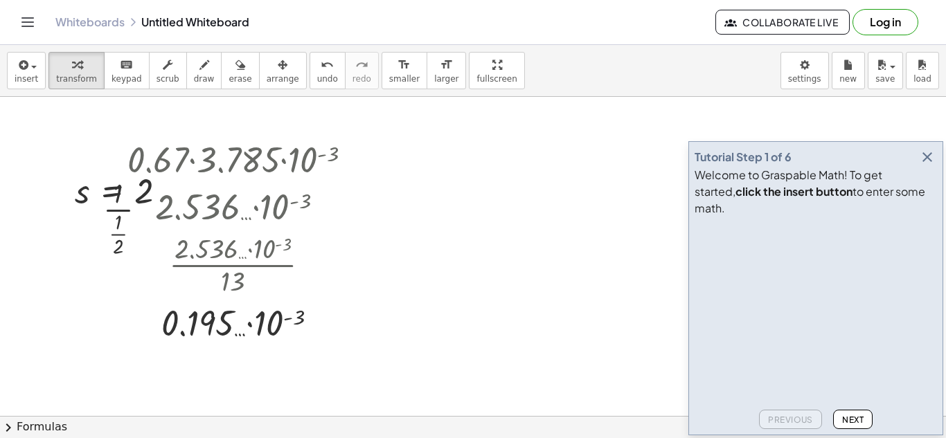
click at [123, 238] on div at bounding box center [130, 217] width 69 height 86
click at [127, 218] on div at bounding box center [130, 216] width 82 height 69
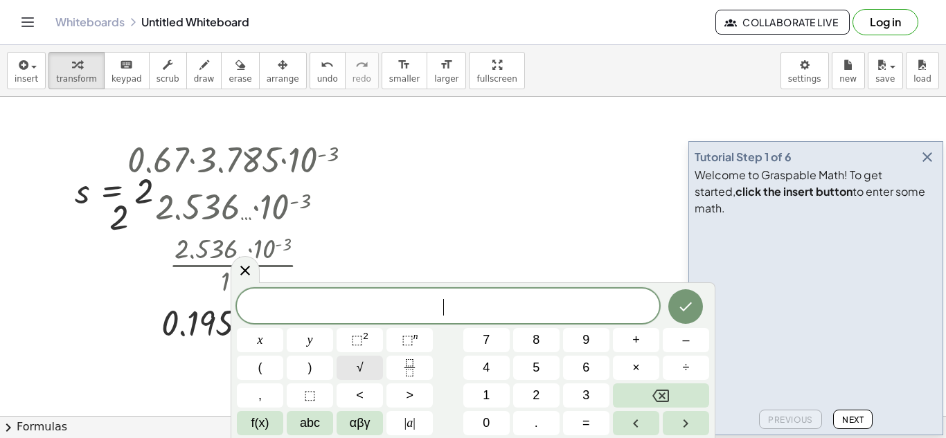
click at [371, 362] on button "√" at bounding box center [360, 368] width 46 height 24
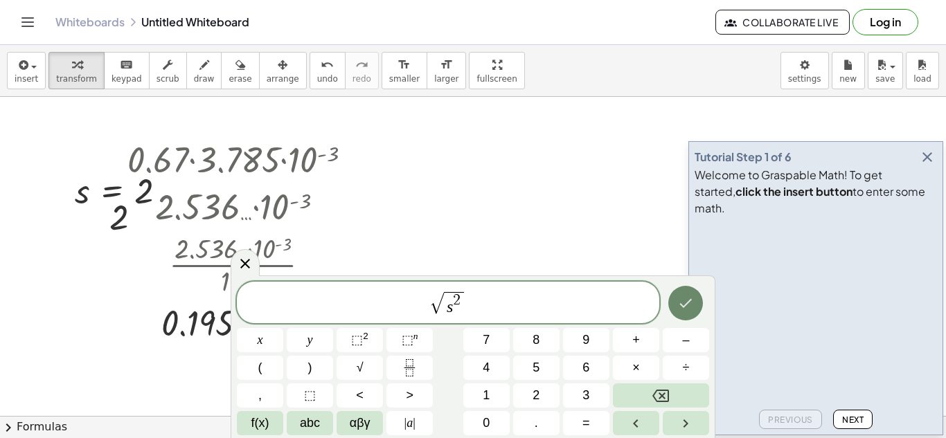
click at [686, 301] on icon "Done" at bounding box center [685, 303] width 17 height 17
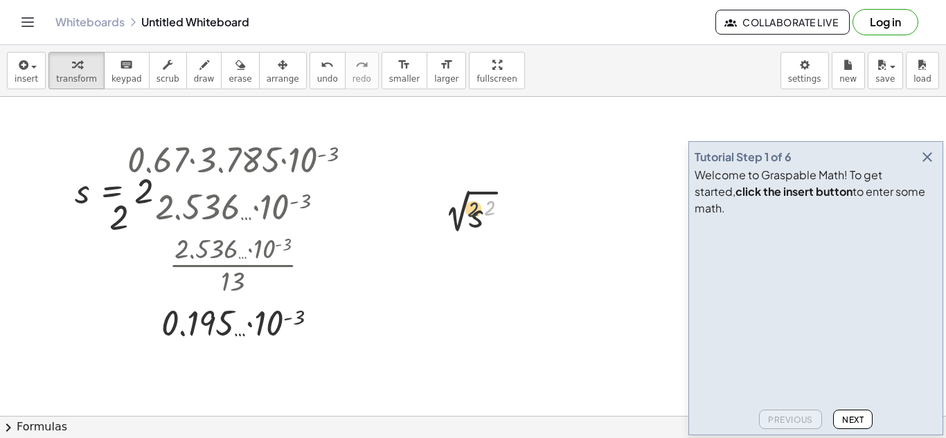
drag, startPoint x: 488, startPoint y: 207, endPoint x: 469, endPoint y: 208, distance: 19.4
click at [469, 208] on div at bounding box center [478, 213] width 96 height 47
click at [458, 213] on div at bounding box center [478, 213] width 96 height 47
click at [475, 259] on div at bounding box center [478, 260] width 96 height 51
click at [473, 260] on div at bounding box center [478, 260] width 96 height 51
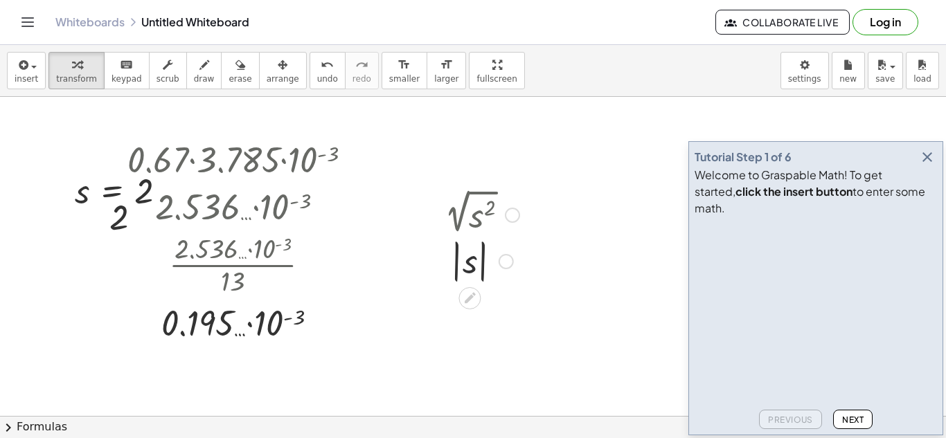
click at [473, 260] on div at bounding box center [478, 260] width 96 height 51
